Goal: Navigation & Orientation: Find specific page/section

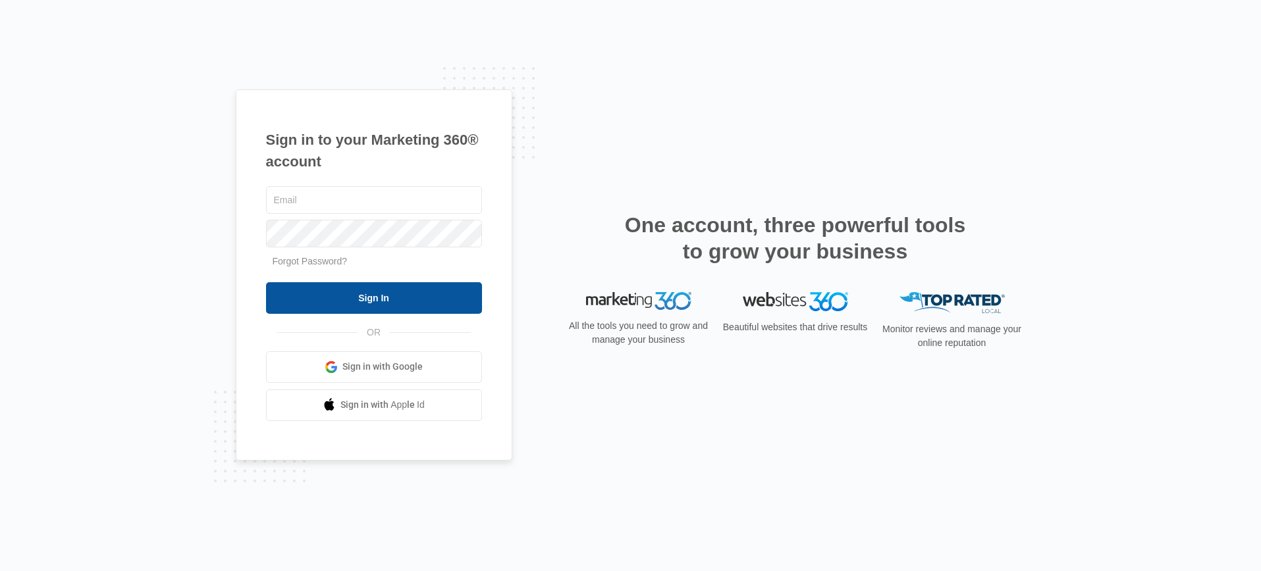
type input "[PERSON_NAME][EMAIL_ADDRESS][PERSON_NAME][DOMAIN_NAME]"
click at [361, 295] on input "Sign In" at bounding box center [374, 298] width 216 height 32
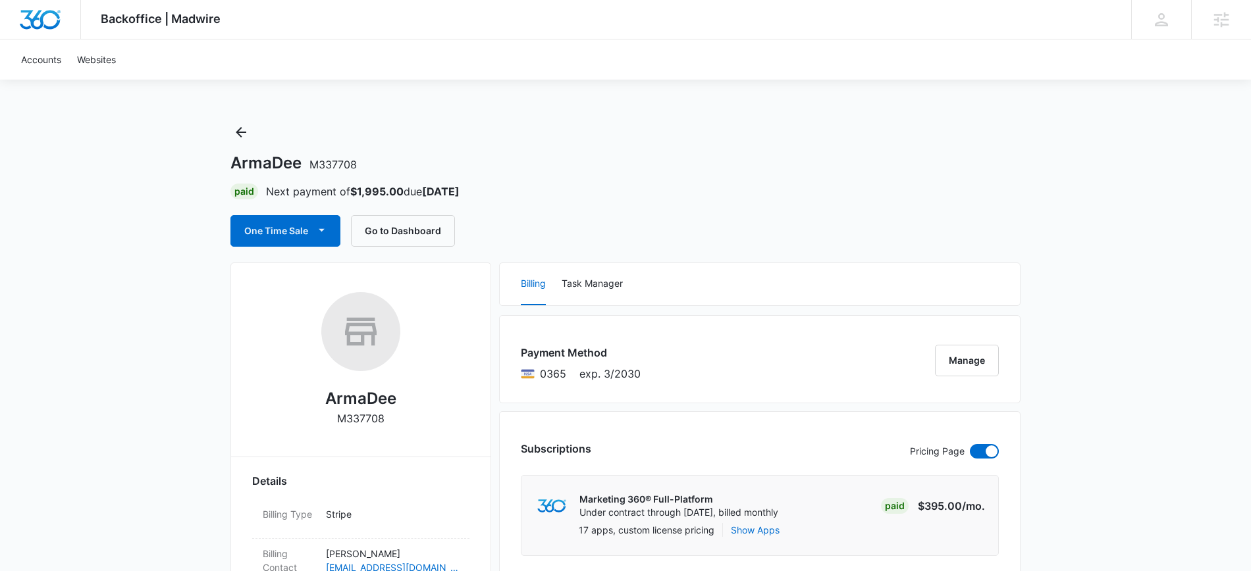
click at [673, 122] on div "ArmaDee M337708 Paid Next payment of $1,995.00 due [DATE] One Time Sale Go to D…" at bounding box center [625, 184] width 790 height 125
drag, startPoint x: 248, startPoint y: 132, endPoint x: 274, endPoint y: 136, distance: 27.2
click at [249, 134] on button "Back" at bounding box center [240, 132] width 21 height 21
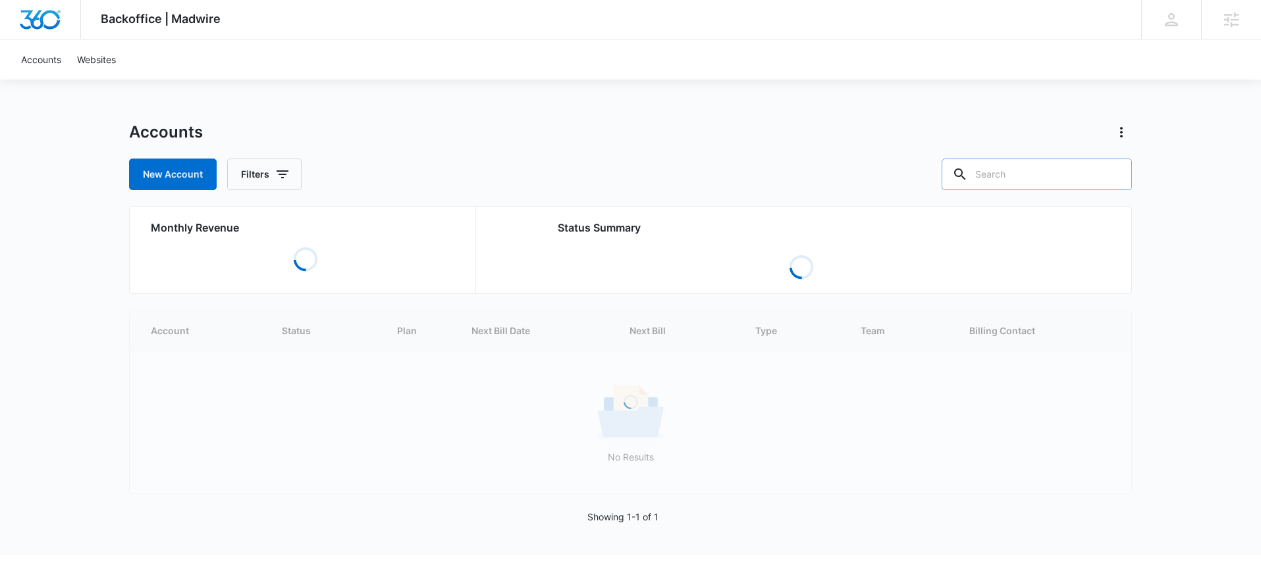
click at [1038, 167] on input "text" at bounding box center [1036, 175] width 190 height 32
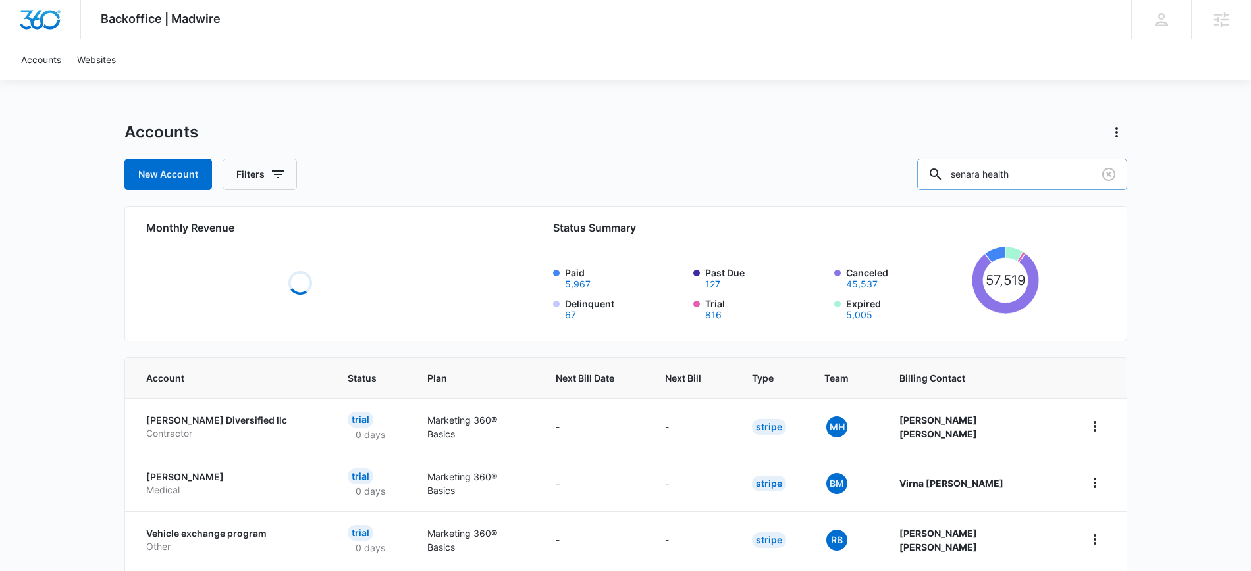
type input "senara health"
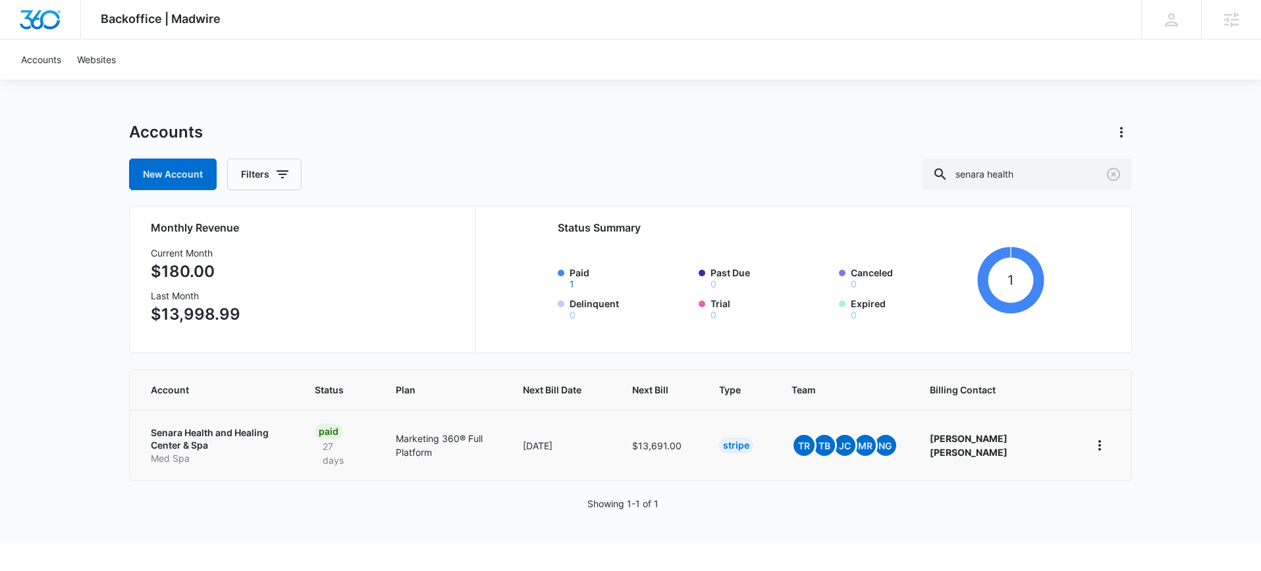
click at [239, 430] on p "Senara Health and Healing Center & Spa" at bounding box center [217, 440] width 132 height 26
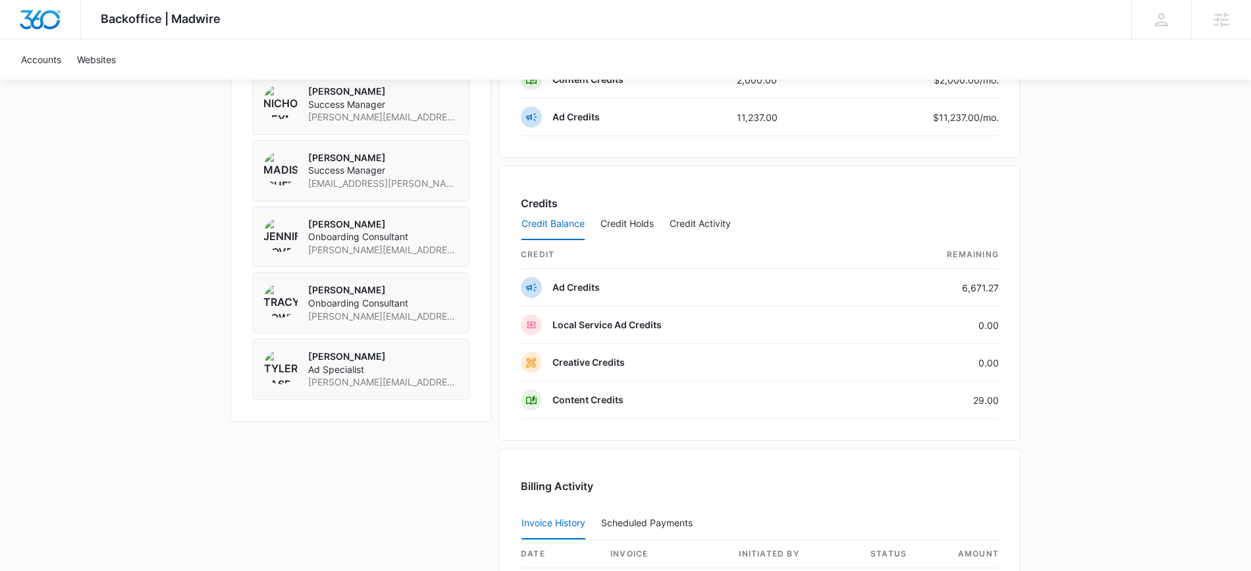
scroll to position [983, 0]
